Goal: Task Accomplishment & Management: Manage account settings

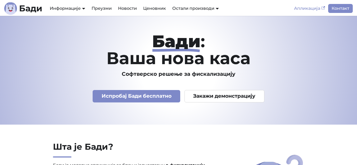
click at [319, 8] on link "Апликација" at bounding box center [309, 8] width 37 height 9
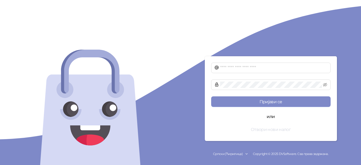
click at [273, 128] on button "Отвори нови налог" at bounding box center [271, 129] width 120 height 11
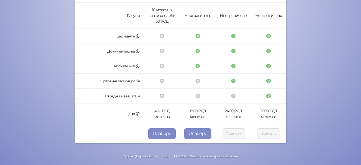
scroll to position [180, 0]
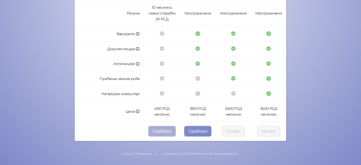
click at [166, 132] on button "Одабери" at bounding box center [162, 131] width 28 height 11
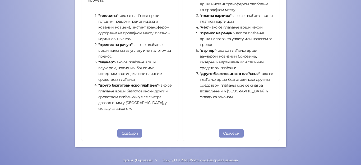
scroll to position [218, 0]
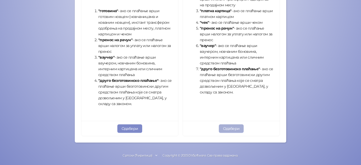
click at [231, 129] on button "Одабери" at bounding box center [231, 129] width 25 height 8
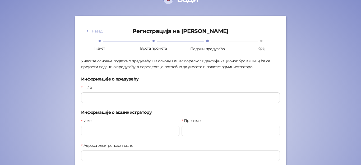
scroll to position [18, 0]
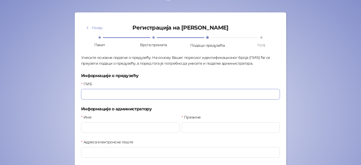
click at [124, 96] on input "ПИБ" at bounding box center [180, 94] width 199 height 11
type input "*********"
click at [119, 127] on input "Име" at bounding box center [130, 128] width 98 height 11
type input "******"
click at [204, 128] on input "Презиме" at bounding box center [231, 128] width 98 height 11
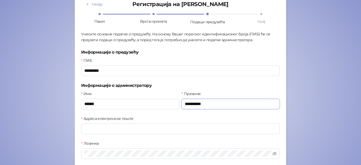
scroll to position [57, 0]
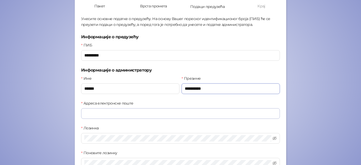
type input "**********"
click at [120, 114] on input "Адреса електронске поште" at bounding box center [180, 113] width 199 height 11
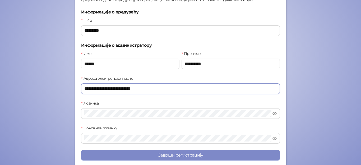
scroll to position [86, 0]
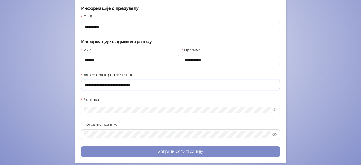
type input "**********"
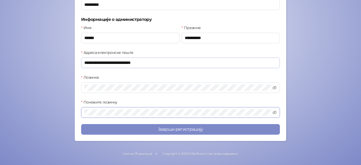
scroll to position [107, 0]
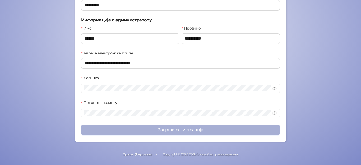
click at [265, 132] on button "Заврши регистрацију" at bounding box center [180, 130] width 199 height 11
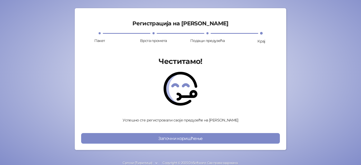
scroll to position [31, 0]
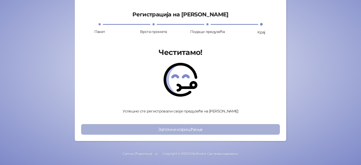
click at [191, 132] on button "Започни коришћење" at bounding box center [180, 129] width 199 height 11
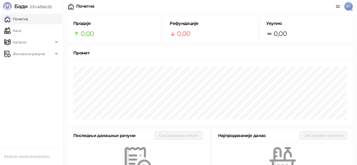
click at [17, 22] on link "Почетна" at bounding box center [16, 19] width 24 height 11
click at [21, 31] on link "Каса" at bounding box center [12, 30] width 17 height 11
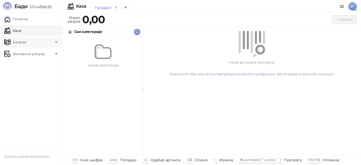
click at [57, 42] on icon at bounding box center [57, 42] width 3 height 0
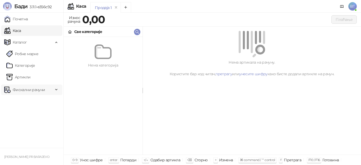
click at [56, 90] on icon at bounding box center [57, 90] width 3 height 0
click at [28, 18] on link "Почетна" at bounding box center [16, 19] width 24 height 11
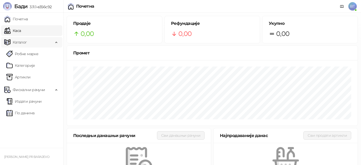
click at [21, 30] on link "Каса" at bounding box center [12, 30] width 17 height 11
click at [24, 43] on span "Каталог" at bounding box center [20, 42] width 14 height 11
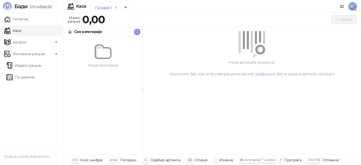
click at [20, 32] on link "Каса" at bounding box center [12, 30] width 17 height 11
click at [23, 40] on span "Каталог" at bounding box center [20, 42] width 14 height 11
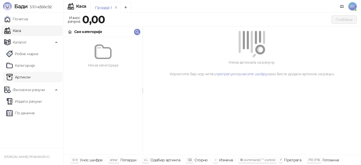
click at [26, 76] on link "Артикли" at bounding box center [18, 77] width 24 height 11
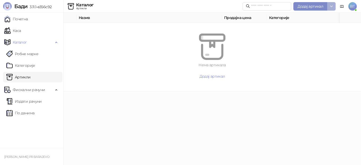
click at [328, 7] on button "button" at bounding box center [332, 6] width 8 height 8
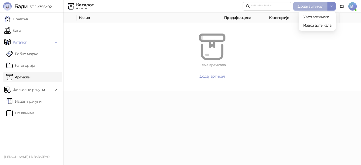
click at [316, 7] on span "Додај артикал" at bounding box center [311, 6] width 26 height 5
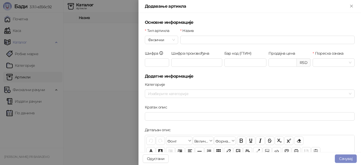
click at [31, 88] on div at bounding box center [180, 82] width 361 height 165
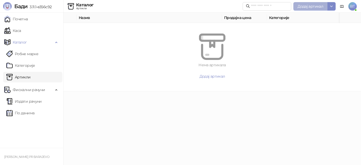
click at [314, 6] on span "Додај артикал" at bounding box center [311, 6] width 26 height 5
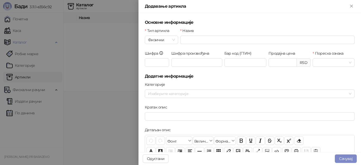
click at [241, 19] on h5 "Основне информације" at bounding box center [250, 22] width 210 height 6
click at [169, 40] on span "Физички" at bounding box center [161, 40] width 27 height 8
click at [162, 68] on div "Услуга" at bounding box center [161, 68] width 24 height 6
click at [224, 40] on input "Назив" at bounding box center [267, 40] width 175 height 8
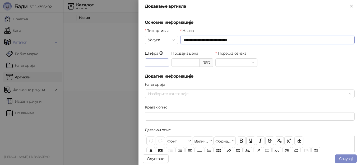
type input "**********"
click at [158, 63] on input "Шифра" at bounding box center [157, 62] width 24 height 8
click at [161, 54] on icon at bounding box center [161, 53] width 0 height 1
click at [161, 58] on input "Шифра" at bounding box center [157, 62] width 24 height 8
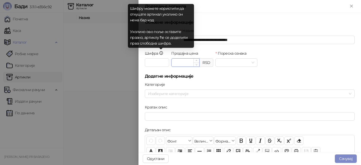
click at [191, 63] on input "Продајна цена" at bounding box center [186, 63] width 28 height 8
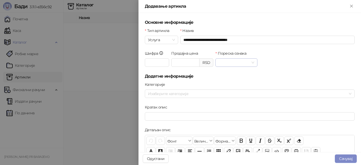
click at [233, 63] on input "Пореска ознака" at bounding box center [234, 63] width 31 height 8
type input "*******"
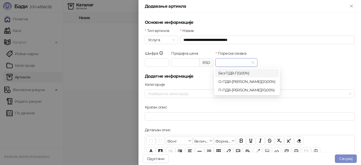
click at [247, 63] on input "Пореска ознака" at bounding box center [234, 63] width 31 height 8
click at [244, 83] on div "О-ПДВ - Ђ ( 20,00 %)" at bounding box center [247, 82] width 57 height 6
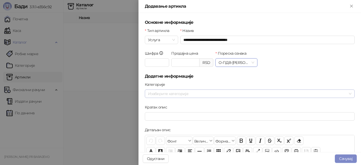
click at [182, 94] on div at bounding box center [247, 93] width 202 height 7
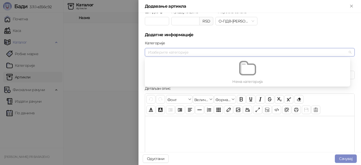
scroll to position [44, 0]
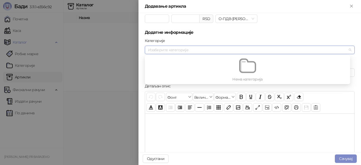
click at [210, 147] on div at bounding box center [250, 140] width 210 height 53
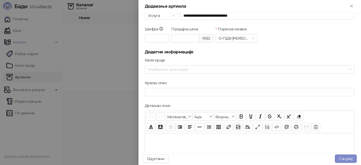
scroll to position [25, 0]
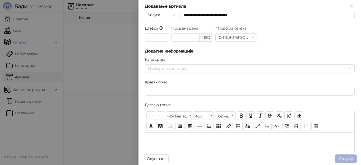
click at [347, 159] on button "Сачувај" at bounding box center [346, 159] width 22 height 8
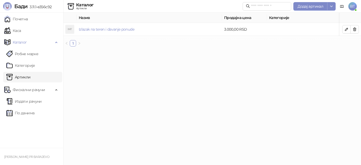
click at [353, 6] on span "BT" at bounding box center [353, 6] width 8 height 8
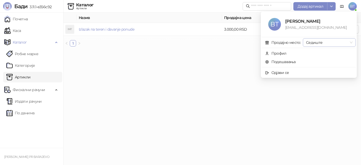
click at [347, 43] on span "Седиште" at bounding box center [329, 43] width 47 height 8
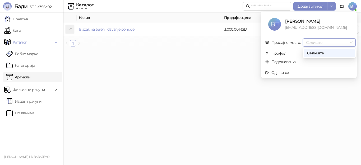
click at [339, 55] on div "Седиште" at bounding box center [329, 53] width 44 height 6
click at [296, 63] on link "Подешавања" at bounding box center [280, 62] width 31 height 5
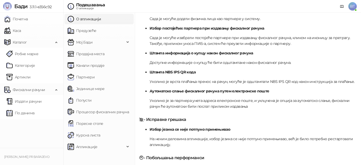
scroll to position [216, 0]
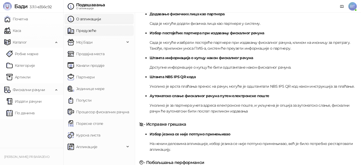
click at [94, 33] on link "Предузеће" at bounding box center [82, 30] width 29 height 11
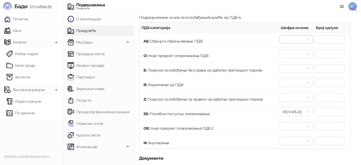
click at [305, 39] on span at bounding box center [296, 39] width 27 height 8
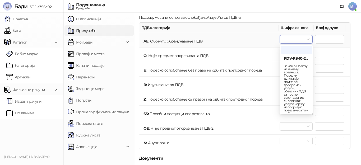
click at [310, 39] on div at bounding box center [296, 39] width 33 height 8
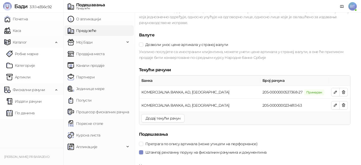
scroll to position [507, 0]
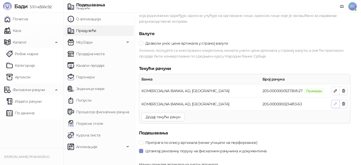
click at [336, 106] on icon "button" at bounding box center [336, 104] width 4 height 4
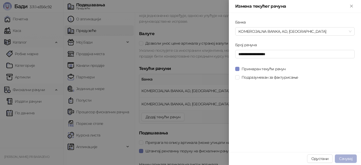
click at [348, 157] on span "Сачувај" at bounding box center [345, 159] width 13 height 5
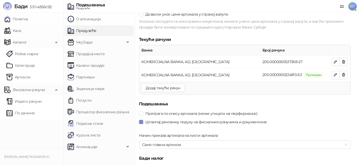
scroll to position [536, 0]
click at [100, 127] on link "Пореске стопе" at bounding box center [86, 124] width 36 height 11
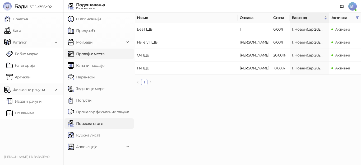
click at [91, 57] on link "Продајна места" at bounding box center [86, 54] width 37 height 11
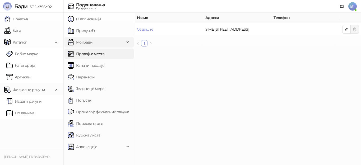
click at [94, 33] on link "Предузеће" at bounding box center [82, 30] width 29 height 11
click at [128, 42] on icon at bounding box center [128, 42] width 3 height 0
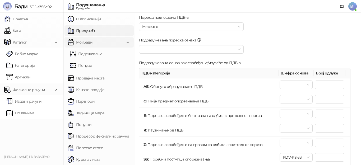
scroll to position [171, 0]
click at [56, 90] on div "Фискални рачуни" at bounding box center [31, 90] width 61 height 11
click at [53, 93] on span "Фискални рачуни" at bounding box center [28, 90] width 49 height 11
click at [34, 104] on link "Издати рачуни" at bounding box center [23, 101] width 35 height 11
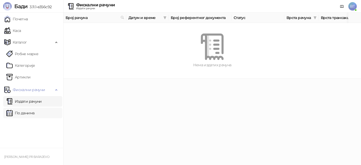
click at [26, 116] on link "По данима" at bounding box center [20, 113] width 28 height 11
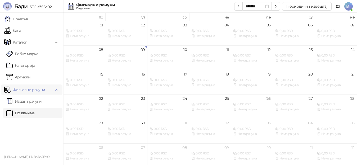
click at [56, 89] on icon at bounding box center [57, 89] width 3 height 0
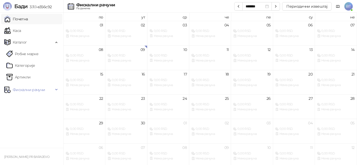
click at [26, 20] on link "Почетна" at bounding box center [16, 19] width 24 height 11
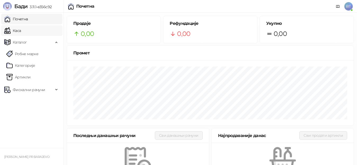
click at [19, 30] on link "Каса" at bounding box center [12, 30] width 17 height 11
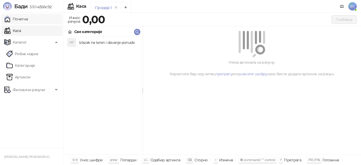
click at [20, 19] on link "Почетна" at bounding box center [16, 19] width 24 height 11
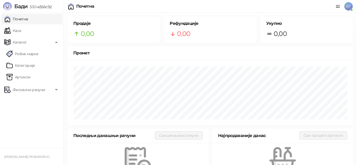
click at [350, 7] on span "BT" at bounding box center [348, 6] width 8 height 8
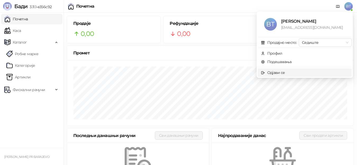
click at [287, 76] on li "Одјави се" at bounding box center [305, 73] width 94 height 8
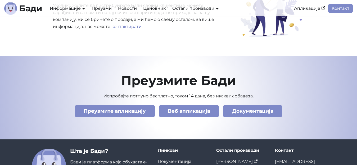
scroll to position [1797, 0]
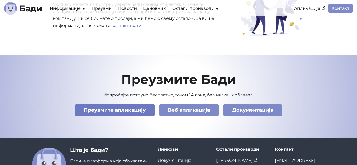
click at [142, 105] on link "Преузмите апликацију" at bounding box center [115, 110] width 80 height 12
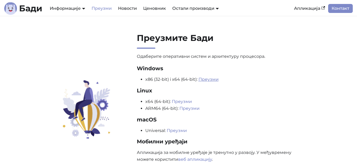
click at [208, 79] on link "Преузми" at bounding box center [208, 79] width 20 height 5
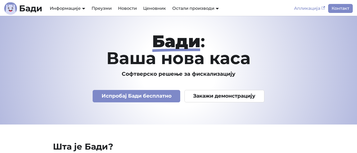
click at [319, 8] on link "Апликација" at bounding box center [309, 8] width 37 height 9
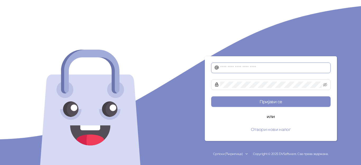
type input "**********"
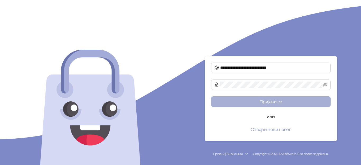
click at [288, 102] on button "Пријави се" at bounding box center [271, 102] width 120 height 11
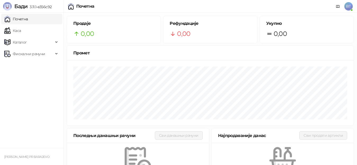
click at [348, 6] on span "BT" at bounding box center [348, 6] width 8 height 8
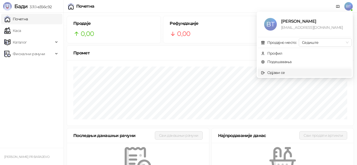
click at [303, 72] on span "Одјави се" at bounding box center [305, 73] width 88 height 6
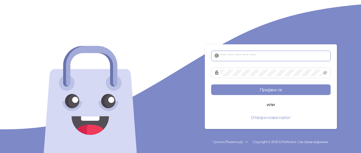
type input "**********"
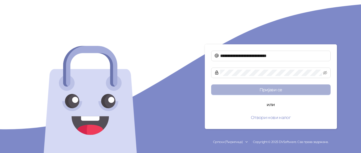
click at [302, 92] on button "Пријави се" at bounding box center [271, 90] width 120 height 11
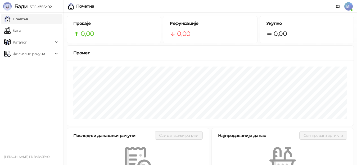
click at [348, 7] on span "BT" at bounding box center [348, 6] width 8 height 8
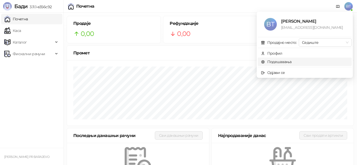
click at [284, 60] on link "Подешавања" at bounding box center [276, 62] width 31 height 5
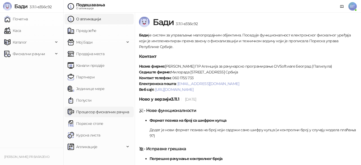
click at [111, 114] on link "Процесор фискалних рачуна" at bounding box center [98, 112] width 61 height 11
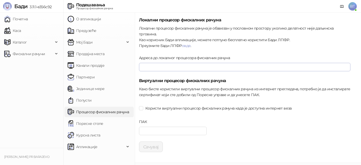
type input "**********"
click at [161, 63] on input "Адреса до локалног процесора фискалних рачуна" at bounding box center [245, 67] width 212 height 8
type input "**********"
click at [156, 142] on button "Сачувај" at bounding box center [151, 147] width 24 height 11
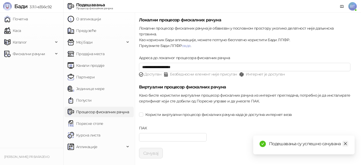
click at [346, 143] on icon "close" at bounding box center [346, 144] width 4 height 4
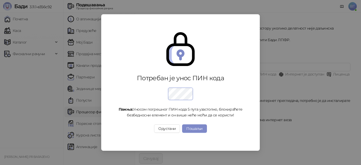
click at [41, 28] on div "Потребан је унос ПИН кода Пажња: Уносом погрешног ПИН кода 5 пута узастопно, бл…" at bounding box center [180, 82] width 361 height 165
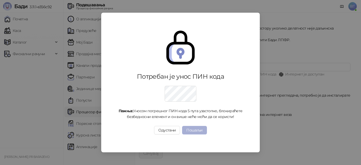
click at [196, 129] on button "Пошаљи" at bounding box center [194, 130] width 25 height 8
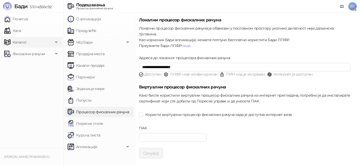
click at [38, 38] on span "Каталог" at bounding box center [28, 42] width 49 height 11
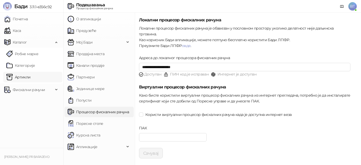
click at [31, 76] on link "Артикли" at bounding box center [18, 77] width 24 height 11
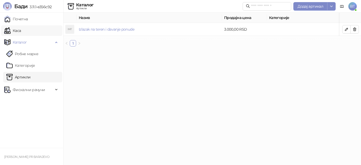
click at [21, 31] on link "Каса" at bounding box center [12, 30] width 17 height 11
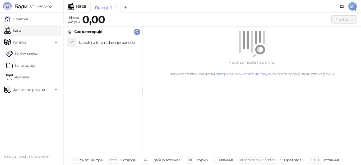
click at [94, 42] on h4 "Izlazak na teren i davanje ponude" at bounding box center [108, 42] width 59 height 8
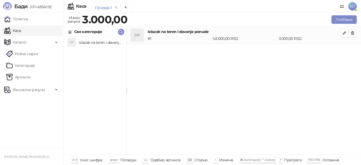
drag, startPoint x: 143, startPoint y: 90, endPoint x: 128, endPoint y: 90, distance: 15.9
click at [344, 20] on button "Плаћање" at bounding box center [344, 19] width 25 height 8
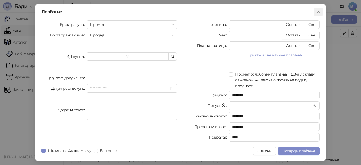
click at [319, 11] on icon "close" at bounding box center [319, 12] width 4 height 4
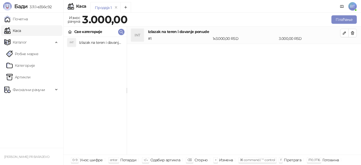
click at [355, 6] on span "BT" at bounding box center [353, 6] width 8 height 8
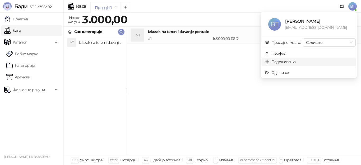
click at [287, 60] on link "Подешавања" at bounding box center [280, 62] width 31 height 5
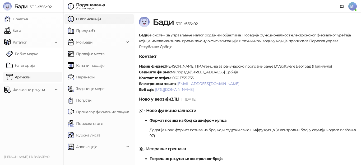
click at [28, 76] on link "Артикли" at bounding box center [18, 77] width 24 height 11
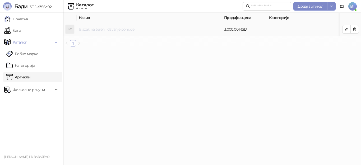
click at [92, 28] on link "Izlazak na teren i davanje ponude" at bounding box center [107, 29] width 56 height 5
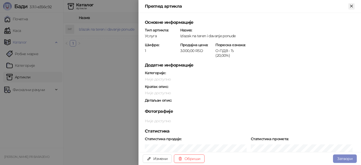
click at [351, 5] on icon "Close" at bounding box center [352, 6] width 2 height 2
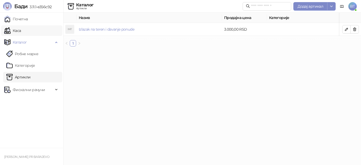
click at [21, 30] on link "Каса" at bounding box center [12, 30] width 17 height 11
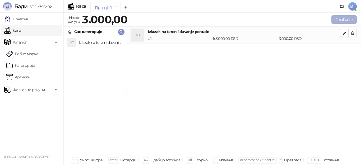
click at [350, 19] on button "Плаћање" at bounding box center [344, 19] width 25 height 8
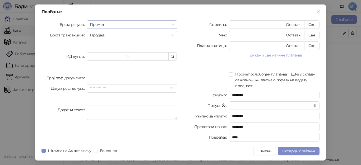
click at [133, 24] on span "Промет" at bounding box center [132, 25] width 84 height 8
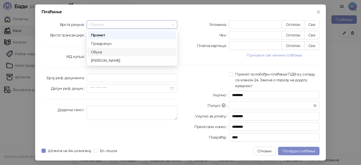
click at [101, 52] on div "Обука" at bounding box center [132, 52] width 82 height 6
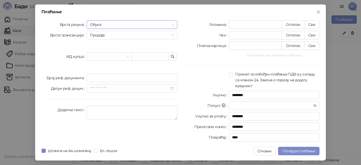
click at [292, 53] on button "Прикажи све начине плаћања" at bounding box center [274, 55] width 91 height 6
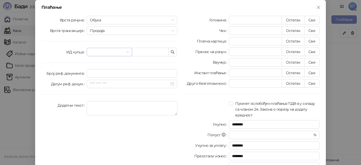
click at [119, 51] on input "search" at bounding box center [107, 52] width 34 height 8
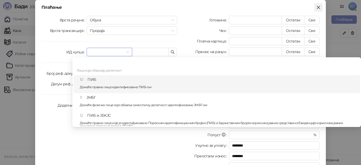
click at [317, 7] on icon "close" at bounding box center [319, 7] width 4 height 4
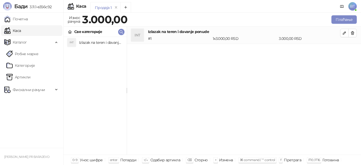
click at [353, 4] on span "BT" at bounding box center [353, 6] width 8 height 8
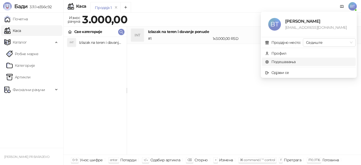
click at [289, 61] on link "Подешавања" at bounding box center [280, 62] width 31 height 5
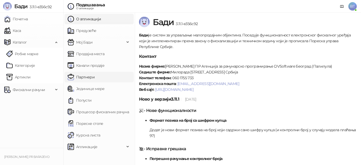
click at [95, 78] on link "Партнери" at bounding box center [81, 77] width 27 height 11
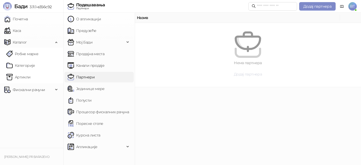
click at [249, 76] on span "Додај партнера" at bounding box center [248, 74] width 28 height 5
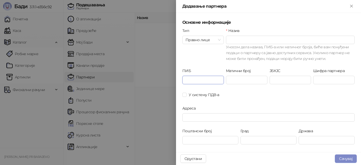
click at [199, 80] on input "ПИБ" at bounding box center [204, 80] width 42 height 8
type input "*********"
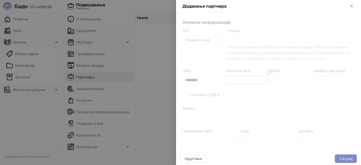
type input "**********"
type input "********"
type input "**********"
type input "*****"
type input "**********"
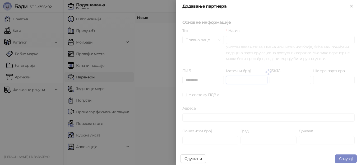
type input "**********"
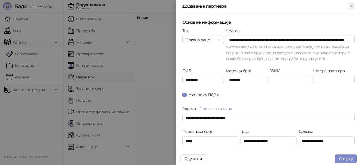
click at [351, 6] on icon "Close" at bounding box center [352, 6] width 5 height 5
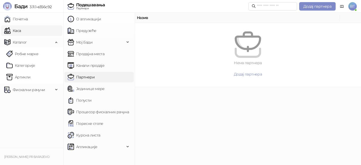
click at [21, 31] on link "Каса" at bounding box center [12, 30] width 17 height 11
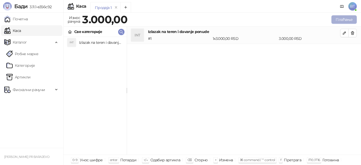
click at [338, 19] on button "Плаћање" at bounding box center [344, 19] width 25 height 8
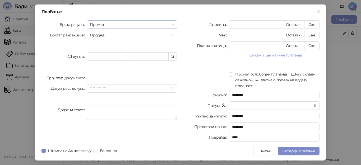
click at [120, 24] on span "Промет" at bounding box center [132, 25] width 84 height 8
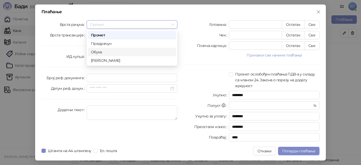
click at [105, 53] on div "Обука" at bounding box center [132, 52] width 82 height 6
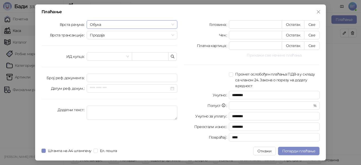
click at [264, 54] on button "Прикажи све начине плаћања" at bounding box center [274, 55] width 91 height 6
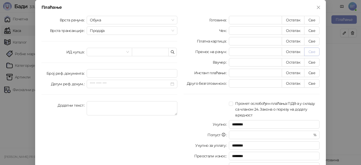
click at [312, 52] on button "Све" at bounding box center [312, 52] width 15 height 8
type input "****"
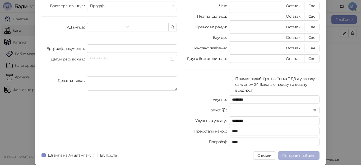
click at [308, 153] on span "Потврди плаћање" at bounding box center [299, 155] width 33 height 5
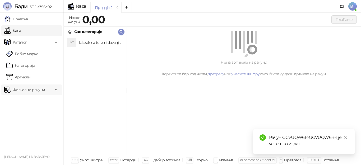
click at [52, 89] on span "Фискални рачуни" at bounding box center [28, 90] width 49 height 11
click at [31, 101] on link "Издати рачуни" at bounding box center [23, 101] width 35 height 11
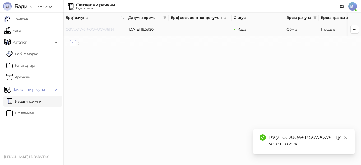
click at [100, 28] on link "GGVUQW6R-GGVUQW6R-1" at bounding box center [90, 29] width 48 height 5
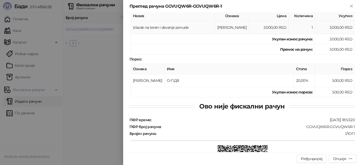
scroll to position [85, 0]
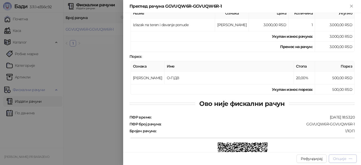
click at [351, 153] on icon "button" at bounding box center [351, 159] width 4 height 4
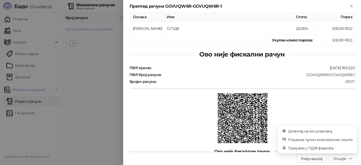
scroll to position [150, 0]
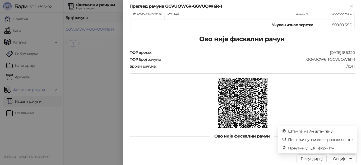
click at [264, 115] on img at bounding box center [243, 103] width 50 height 50
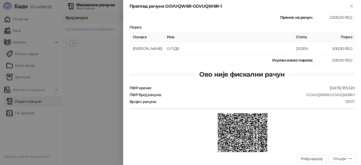
scroll to position [0, 0]
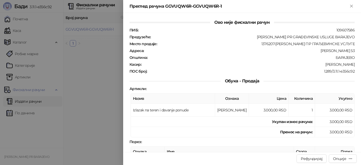
click at [106, 90] on div at bounding box center [180, 82] width 361 height 165
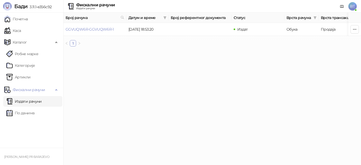
click at [146, 32] on td "09.09.2025 18:53:20" at bounding box center [147, 29] width 42 height 13
click at [86, 29] on link "GGVUQW6R-GGVUQW6R-1" at bounding box center [90, 29] width 48 height 5
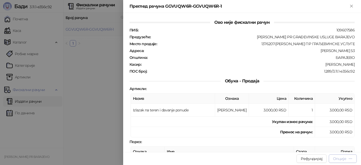
click at [350, 153] on icon "button" at bounding box center [351, 159] width 4 height 4
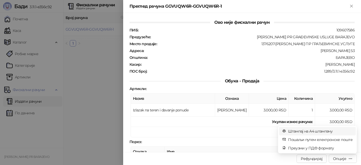
click at [327, 132] on span "Штампај на А4 штампачу" at bounding box center [320, 132] width 65 height 6
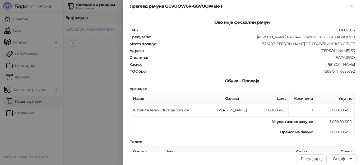
click at [179, 46] on div "1376207-БРАНКА ТРИФУНОВИЋ ПР ГРАЂЕВИНСКЕ УСЛУГЕ" at bounding box center [257, 44] width 198 height 5
click at [355, 3] on div "Преглед рачуна GGVUQW6R-GGVUQW6R-1" at bounding box center [242, 6] width 225 height 6
click at [350, 6] on icon "Close" at bounding box center [352, 6] width 5 height 5
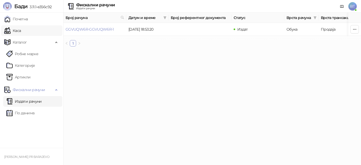
click at [18, 30] on link "Каса" at bounding box center [12, 30] width 17 height 11
